Goal: Task Accomplishment & Management: Manage account settings

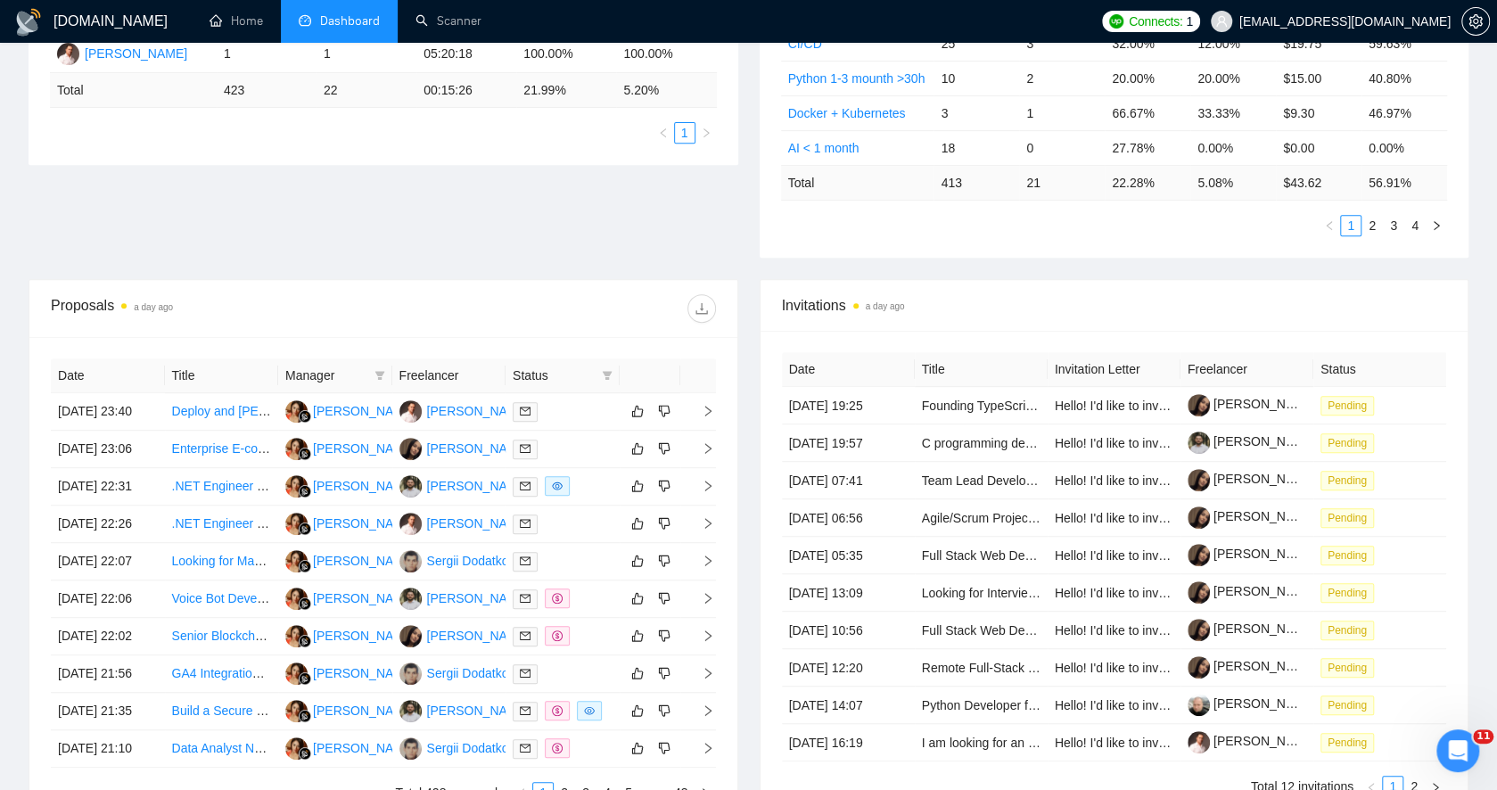
scroll to position [340, 0]
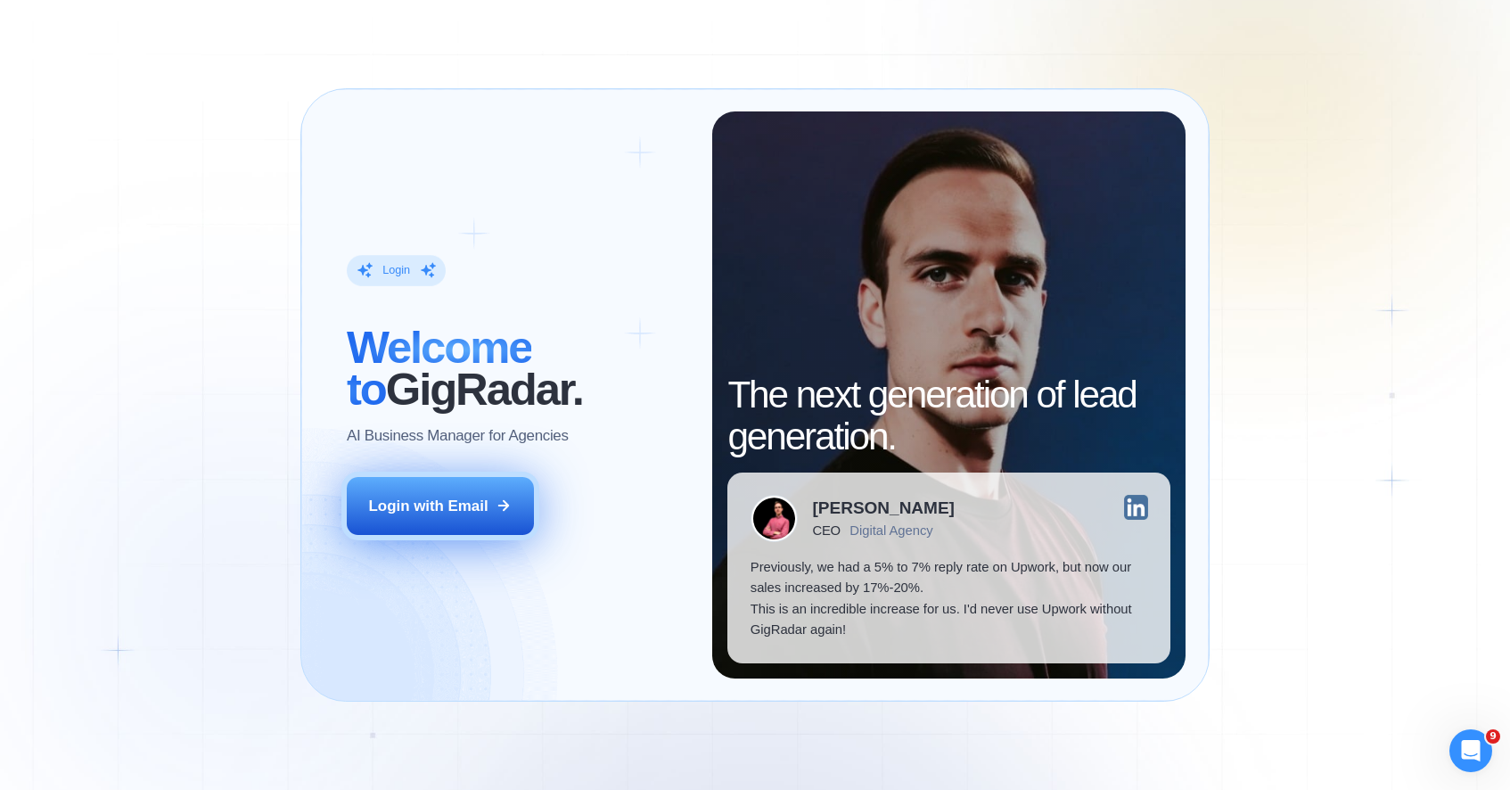
click at [410, 505] on div "Login with Email" at bounding box center [428, 506] width 119 height 21
